Goal: Find specific page/section: Find specific page/section

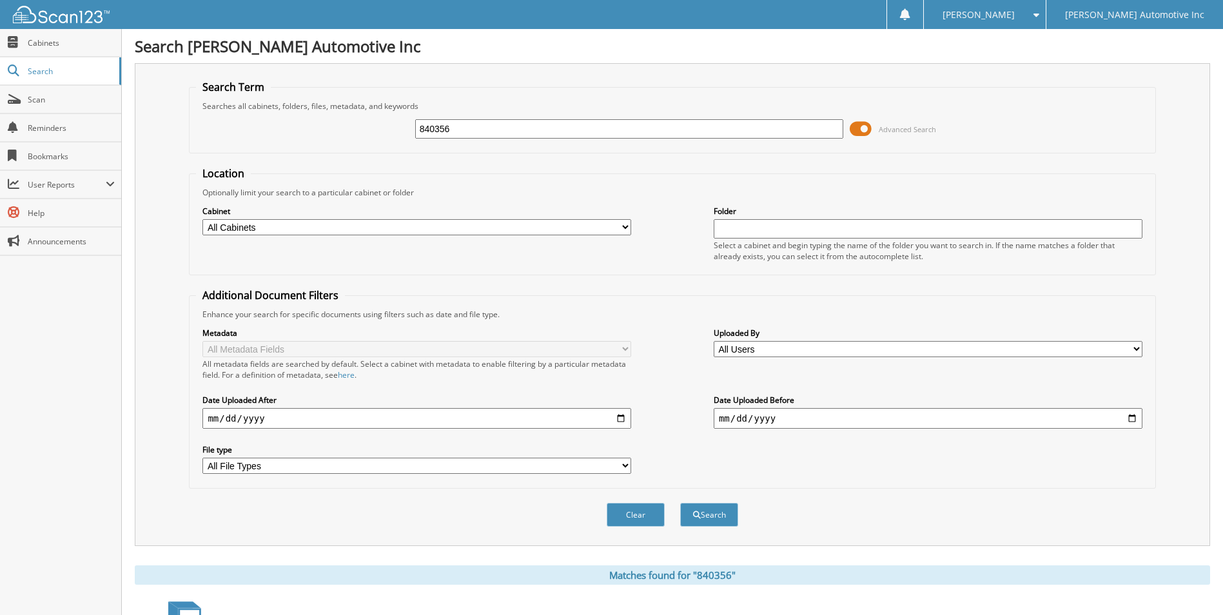
click at [455, 133] on input "840356" at bounding box center [629, 128] width 429 height 19
click at [455, 132] on input "840356" at bounding box center [629, 128] width 429 height 19
type input "423246"
click at [680, 503] on button "Search" at bounding box center [709, 515] width 58 height 24
click at [496, 119] on div "423246" at bounding box center [629, 129] width 429 height 22
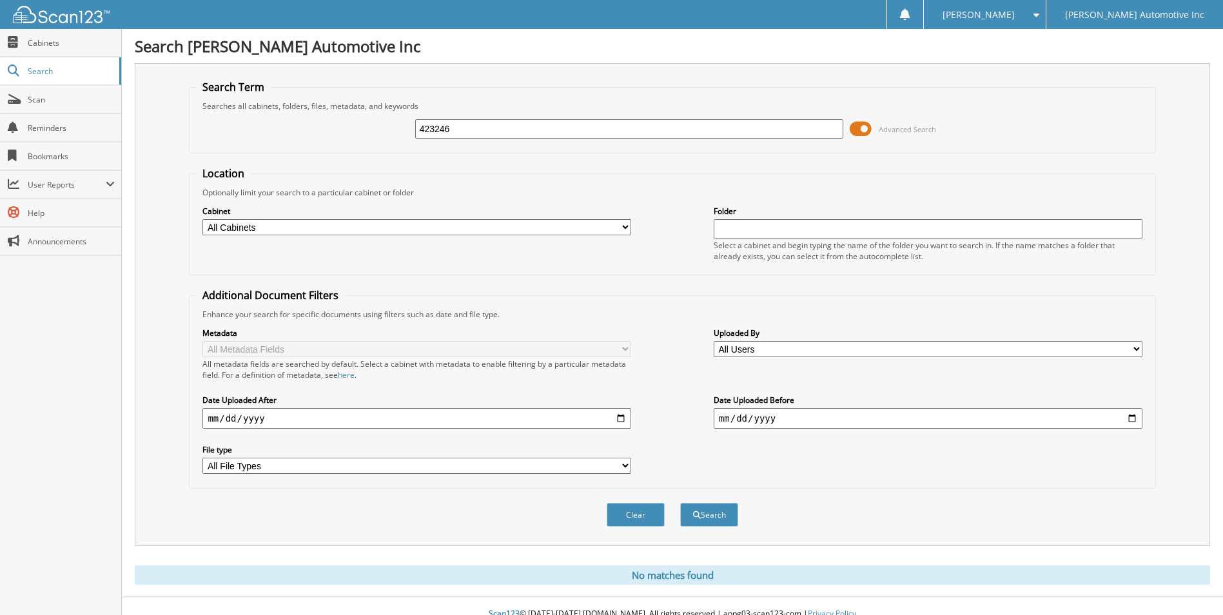
click at [496, 119] on div "423246" at bounding box center [629, 129] width 429 height 22
click at [496, 121] on input "423246" at bounding box center [629, 128] width 429 height 19
type input "420017"
click at [680, 503] on button "Search" at bounding box center [709, 515] width 58 height 24
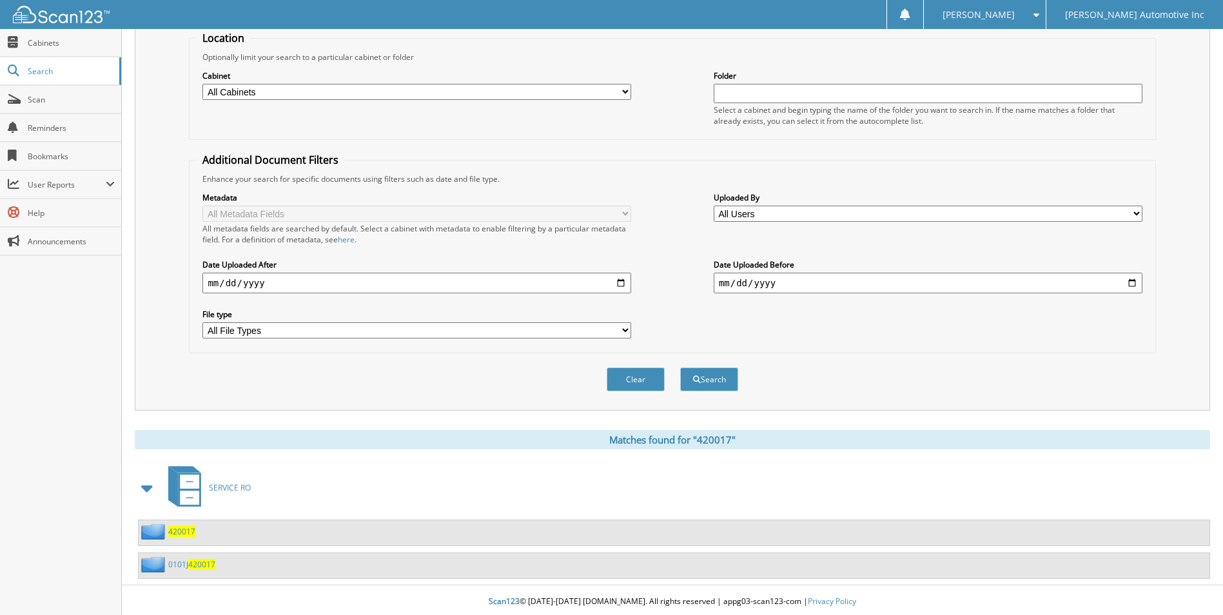
scroll to position [139, 0]
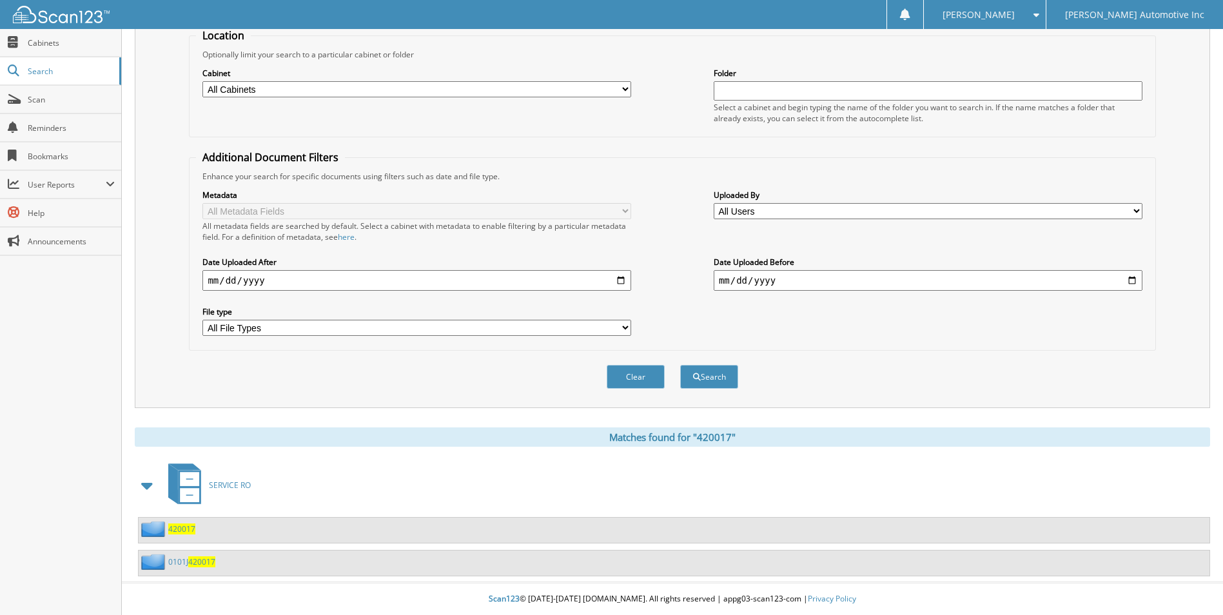
click at [207, 565] on span "420017" at bounding box center [201, 561] width 27 height 11
